Goal: Check status

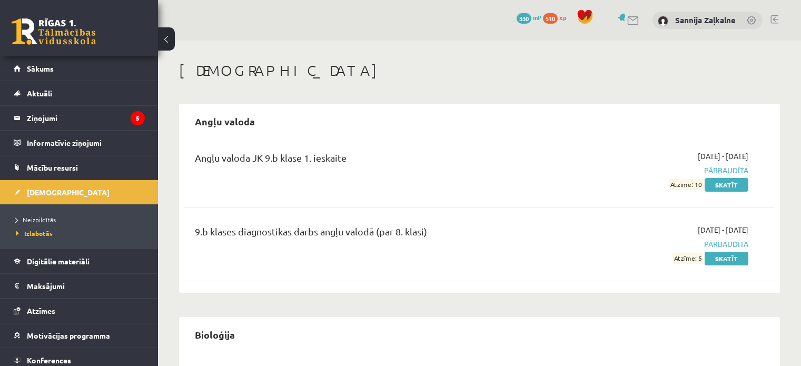
scroll to position [369, 0]
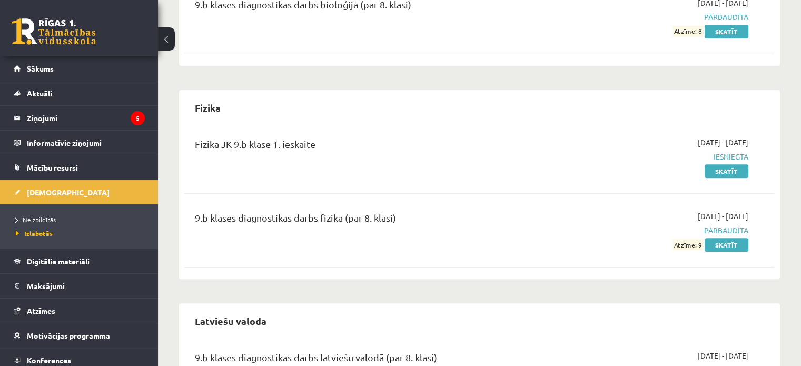
scroll to position [314, 0]
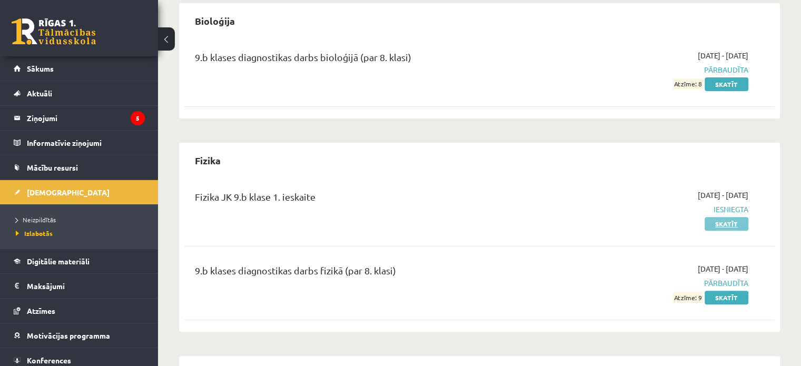
click at [723, 221] on link "Skatīt" at bounding box center [727, 224] width 44 height 14
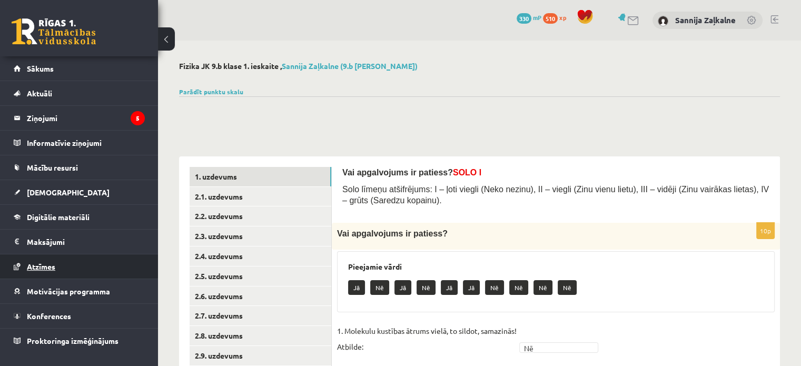
click at [67, 261] on link "Atzīmes" at bounding box center [79, 266] width 131 height 24
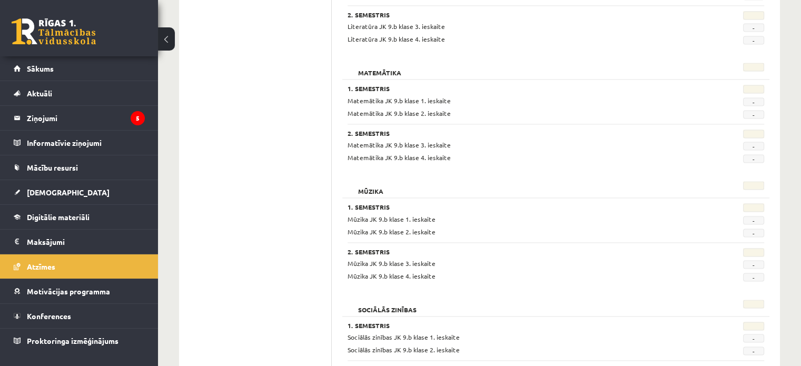
scroll to position [1633, 0]
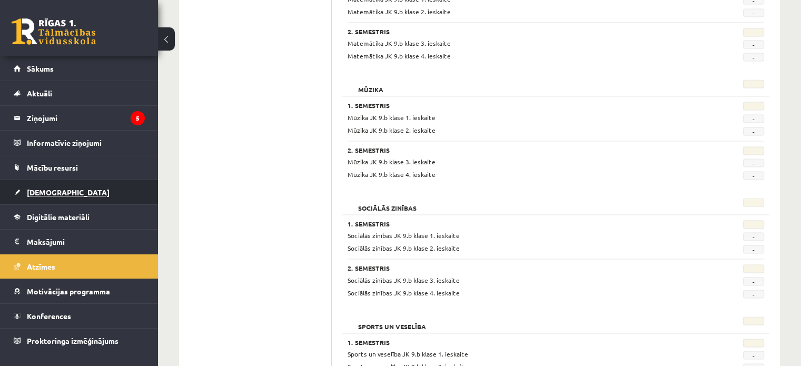
click at [42, 190] on span "[DEMOGRAPHIC_DATA]" at bounding box center [68, 192] width 83 height 9
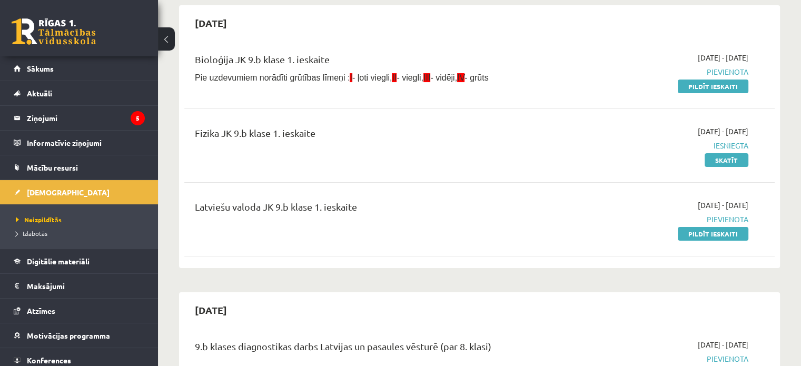
scroll to position [53, 0]
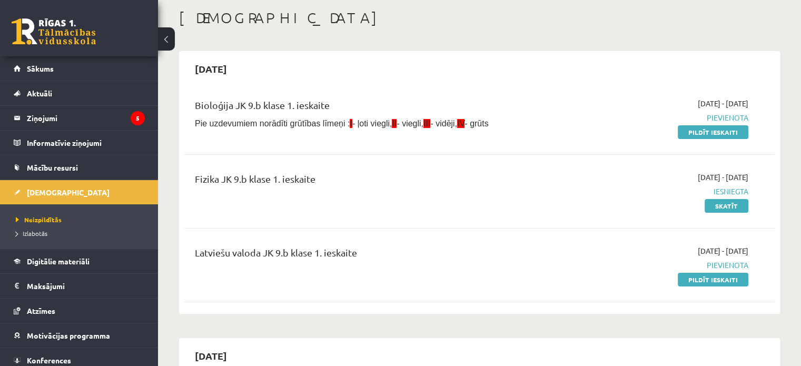
drag, startPoint x: 738, startPoint y: 276, endPoint x: 508, endPoint y: 42, distance: 327.5
click at [738, 276] on link "Pildīt ieskaiti" at bounding box center [713, 280] width 71 height 14
